Goal: Task Accomplishment & Management: Manage account settings

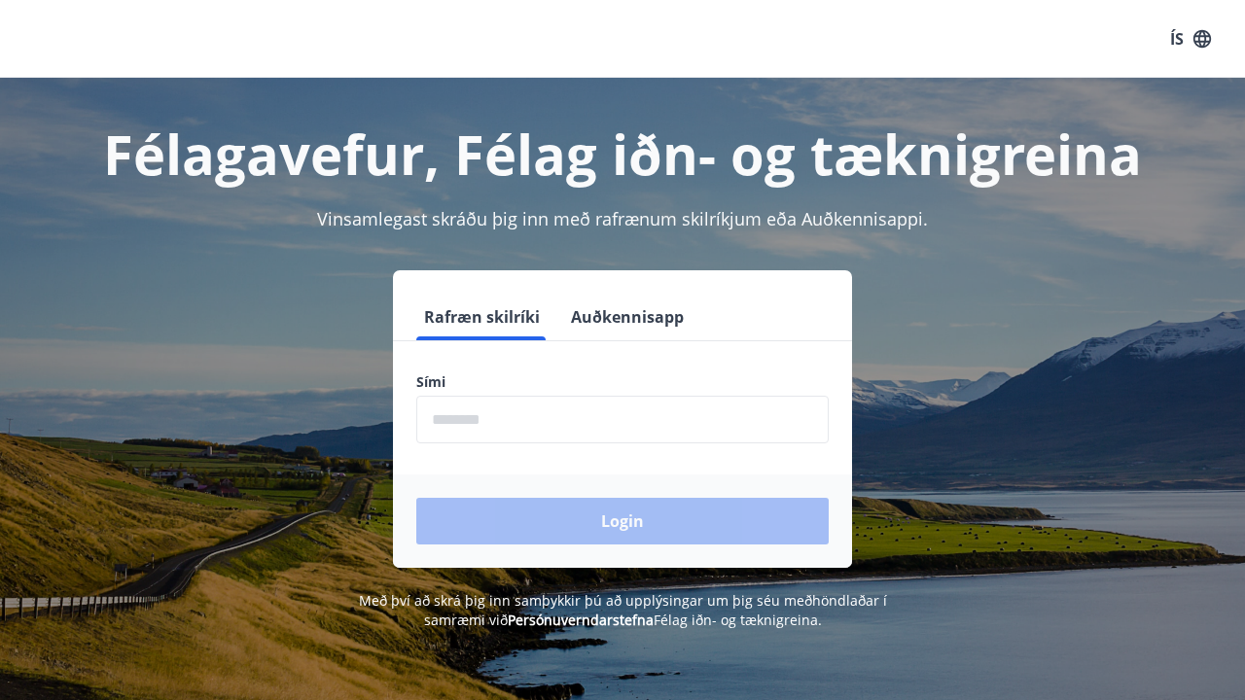
click at [578, 423] on input "phone" at bounding box center [622, 420] width 412 height 48
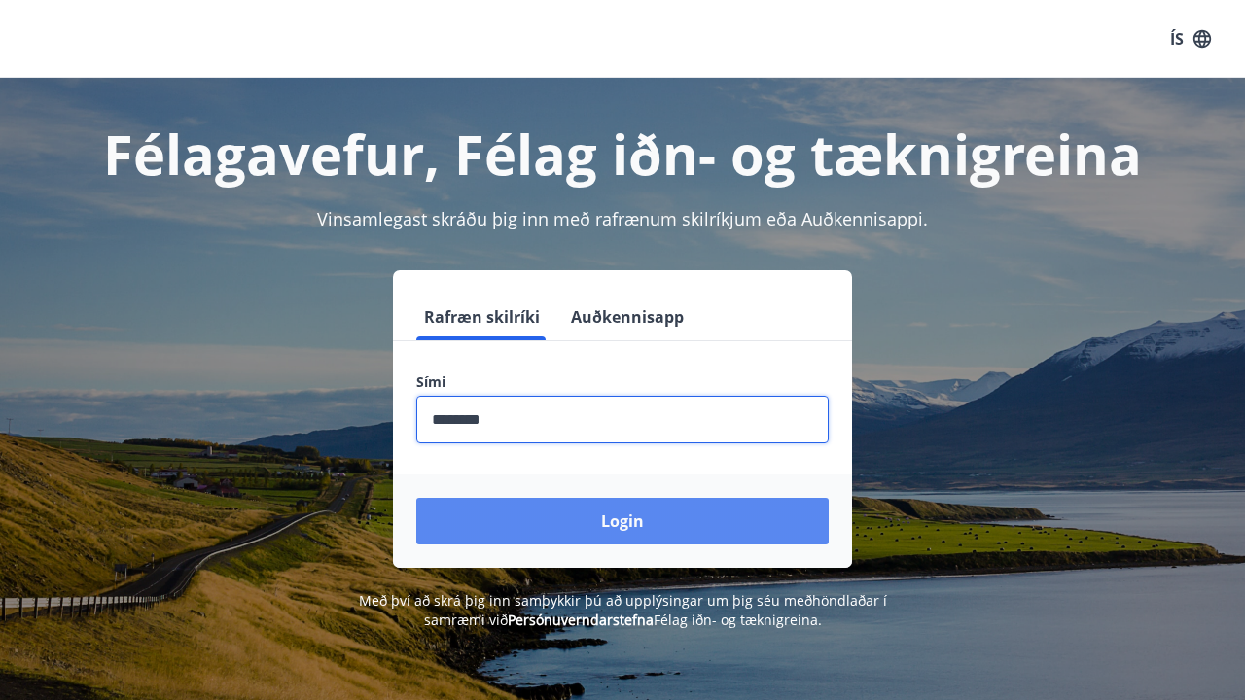
type input "********"
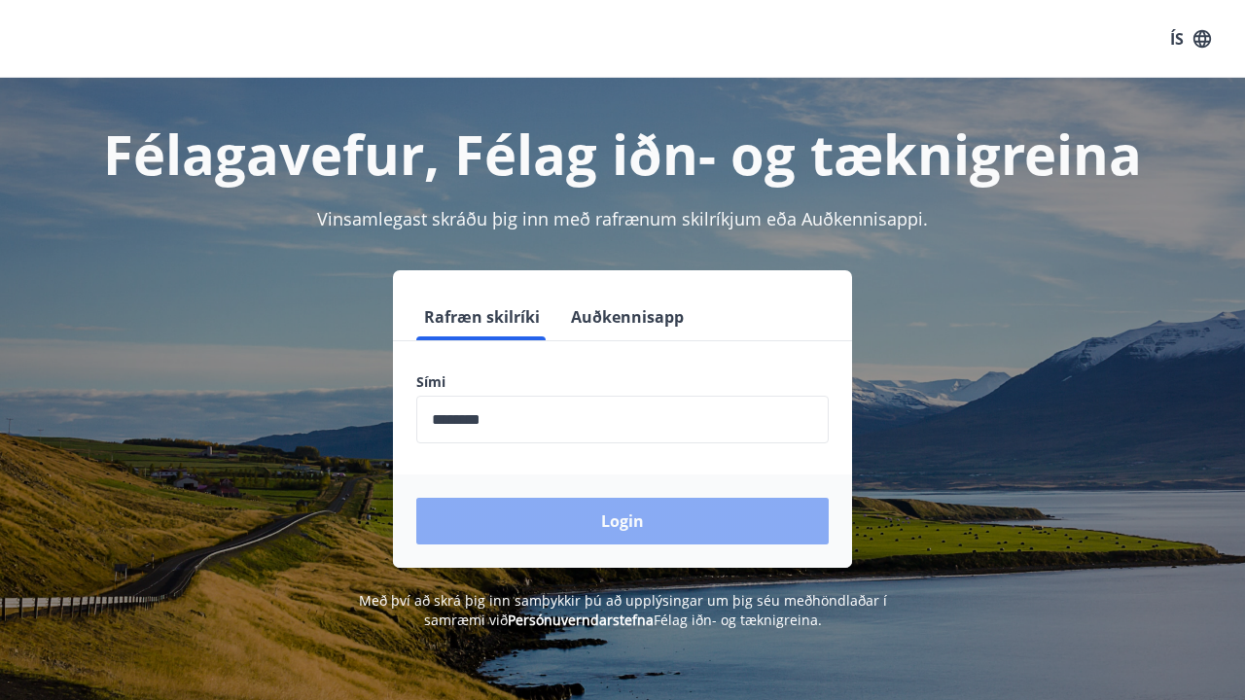
click at [700, 540] on button "Login" at bounding box center [622, 521] width 412 height 47
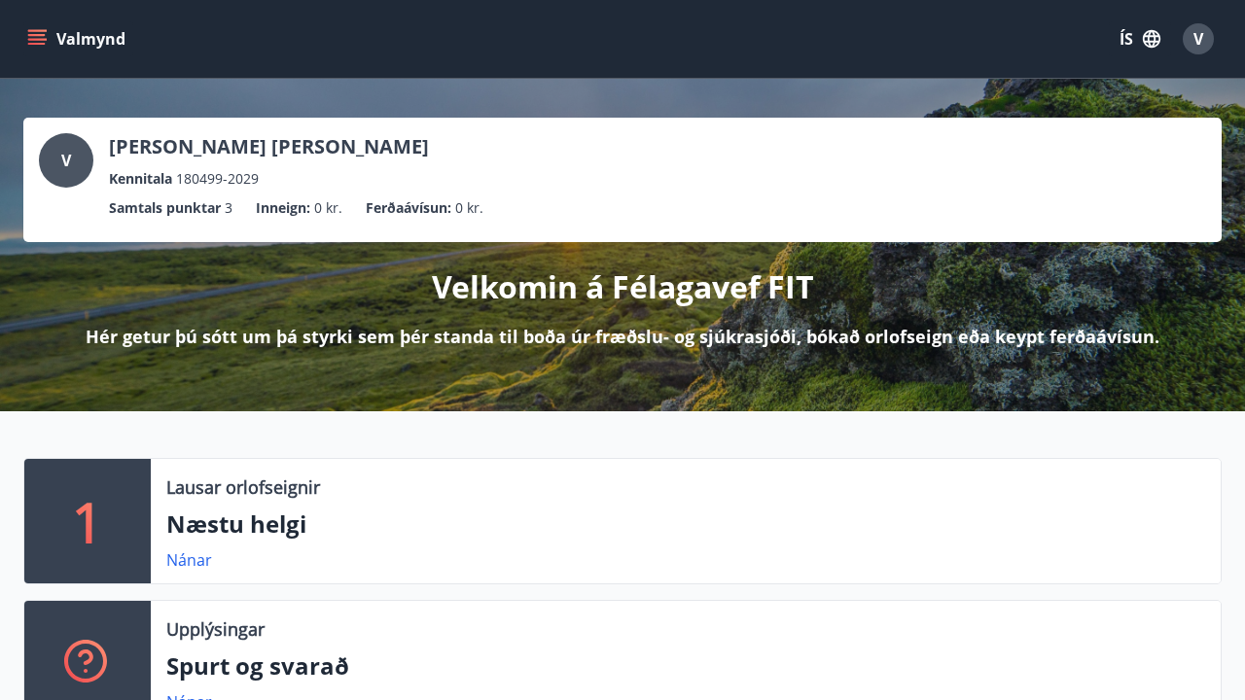
click at [175, 215] on p "Samtals punktar" at bounding box center [165, 207] width 112 height 21
click at [49, 48] on button "Valmynd" at bounding box center [78, 38] width 110 height 35
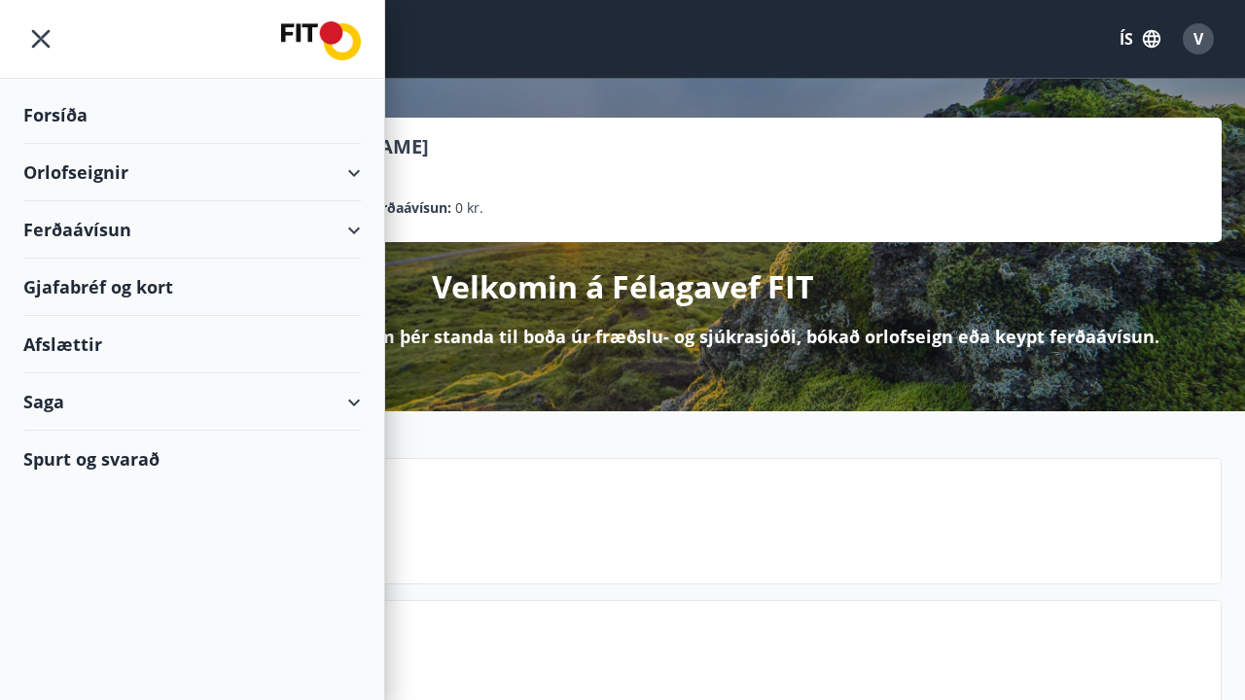
click at [134, 121] on div "Forsíða" at bounding box center [192, 115] width 338 height 57
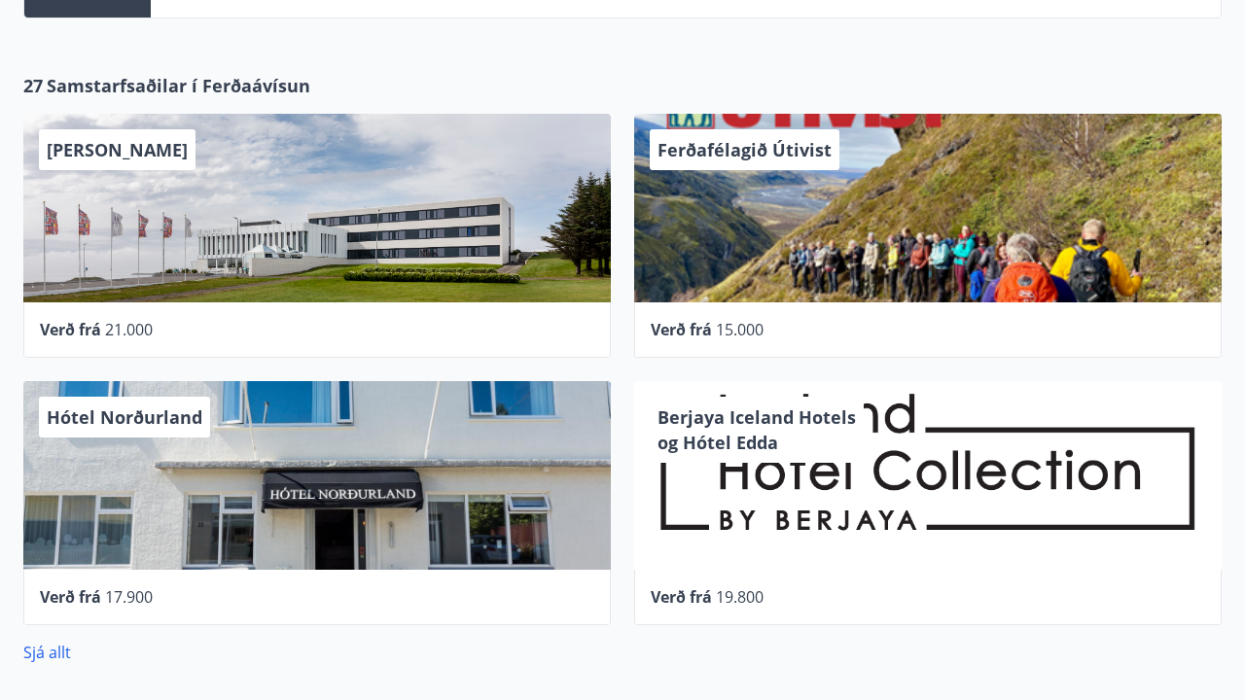
scroll to position [758, 0]
